Goal: Find specific page/section: Find specific page/section

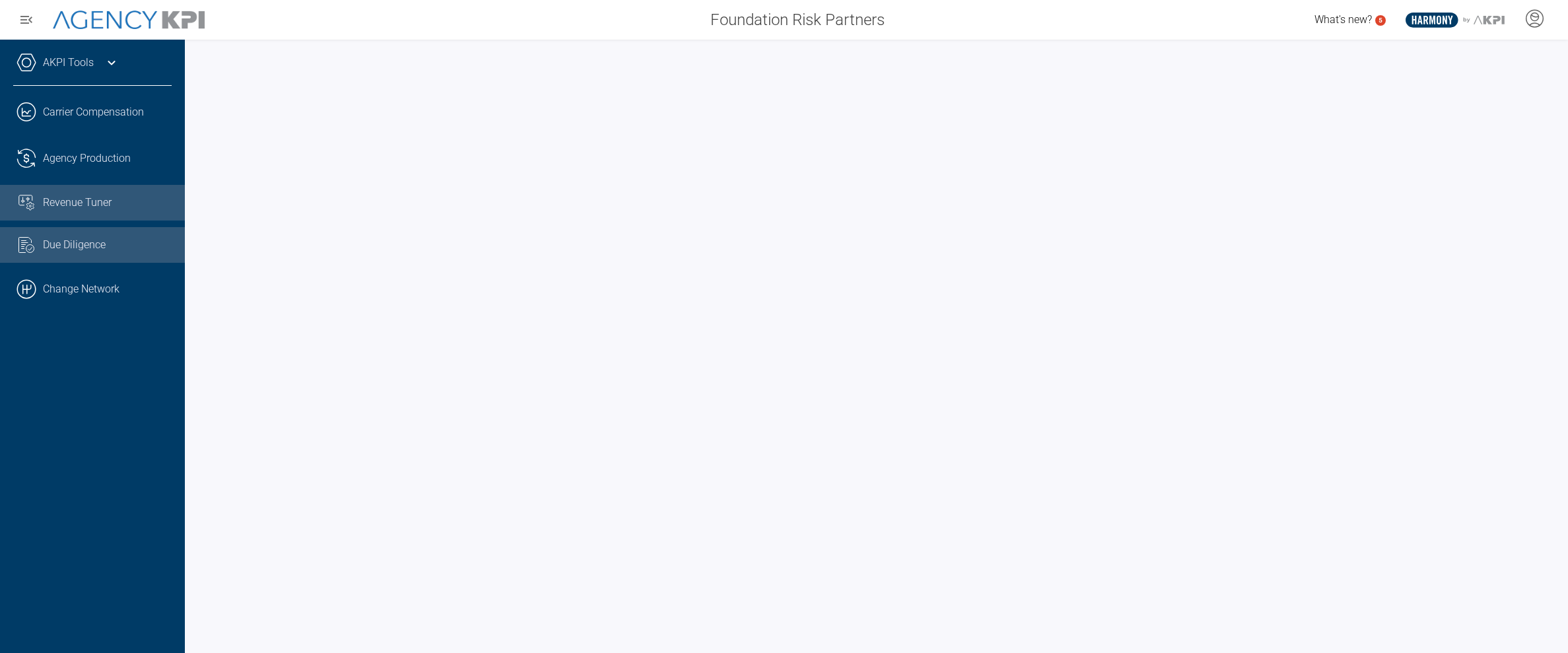
click at [93, 201] on span "Revenue Tuner" at bounding box center [76, 203] width 68 height 16
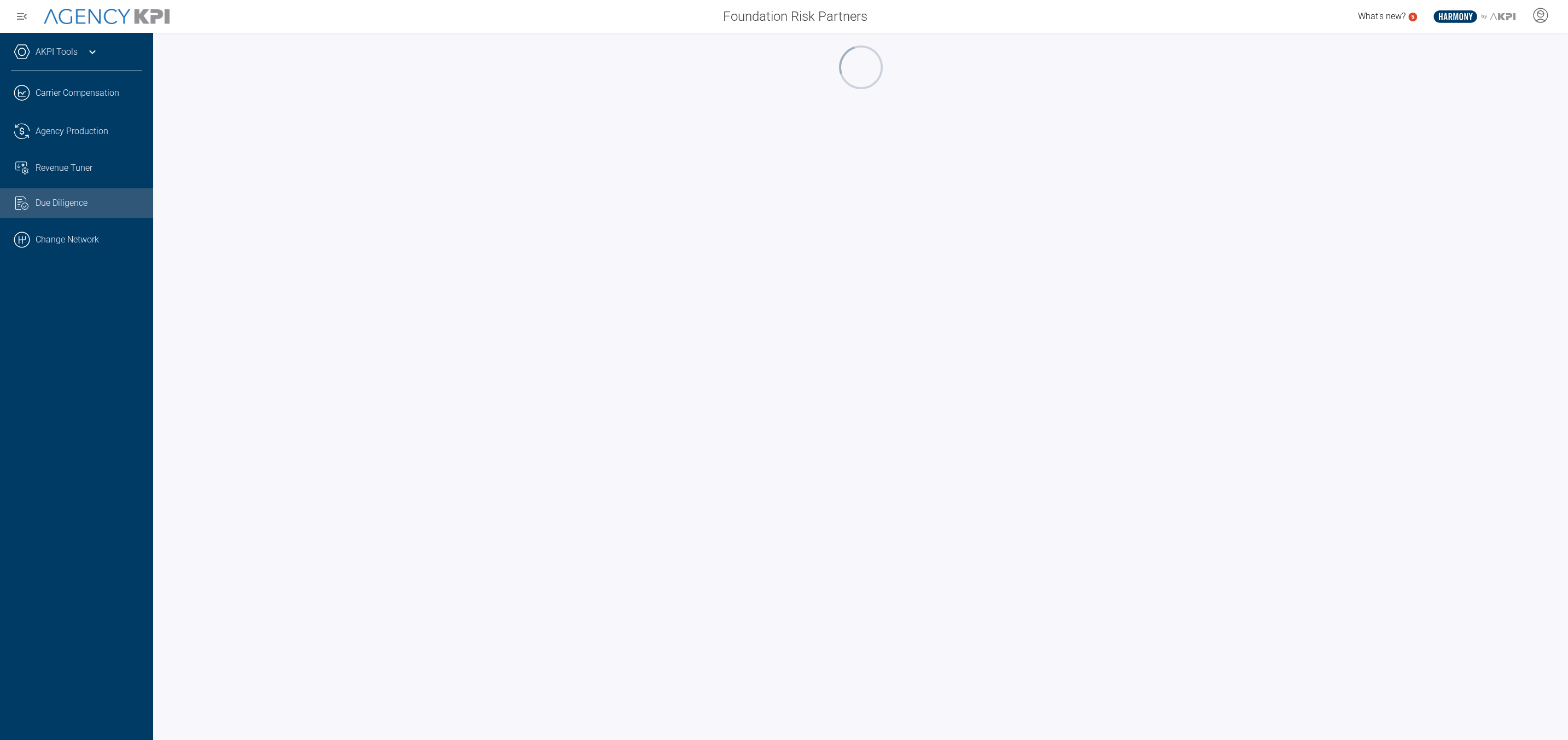
click at [91, 240] on link ".cls-1{fill:none;stroke:#000;stroke-linecap:round;stroke-linejoin:round;stroke-…" at bounding box center [77, 240] width 153 height 33
click at [71, 163] on span "Revenue Tuner" at bounding box center [63, 168] width 57 height 13
